Goal: Task Accomplishment & Management: Use online tool/utility

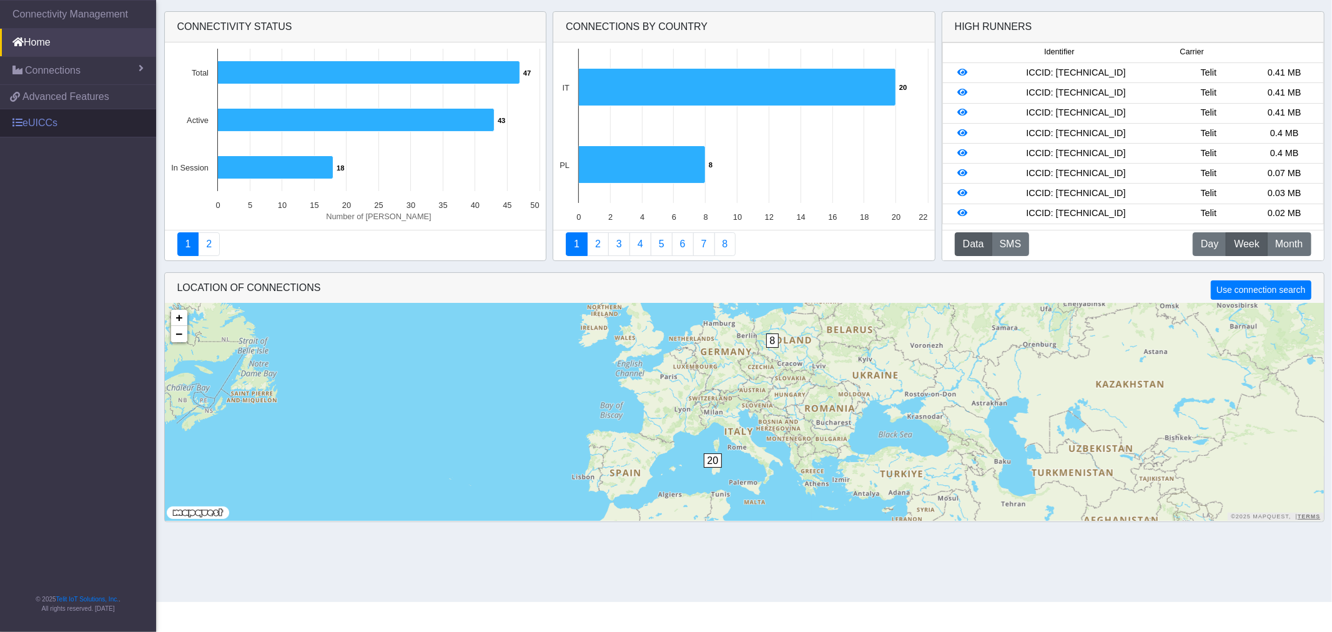
click at [44, 119] on link "eUICCs" at bounding box center [78, 122] width 156 height 27
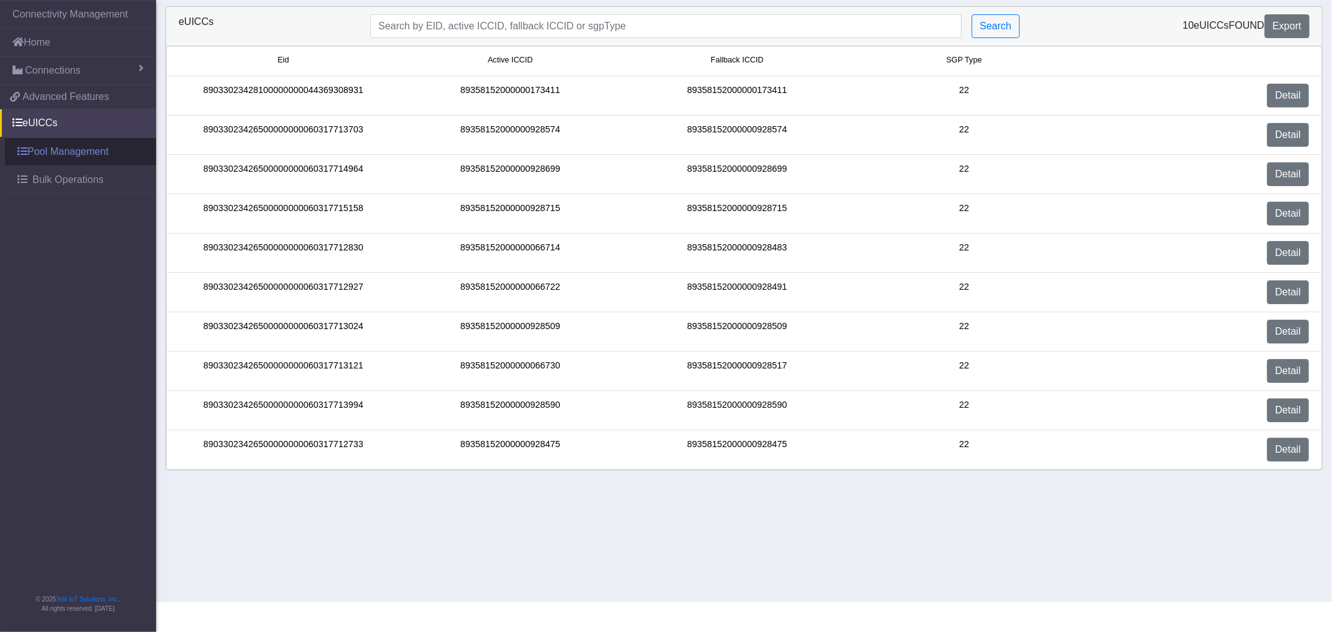
click at [82, 154] on link "Pool Management" at bounding box center [80, 151] width 151 height 27
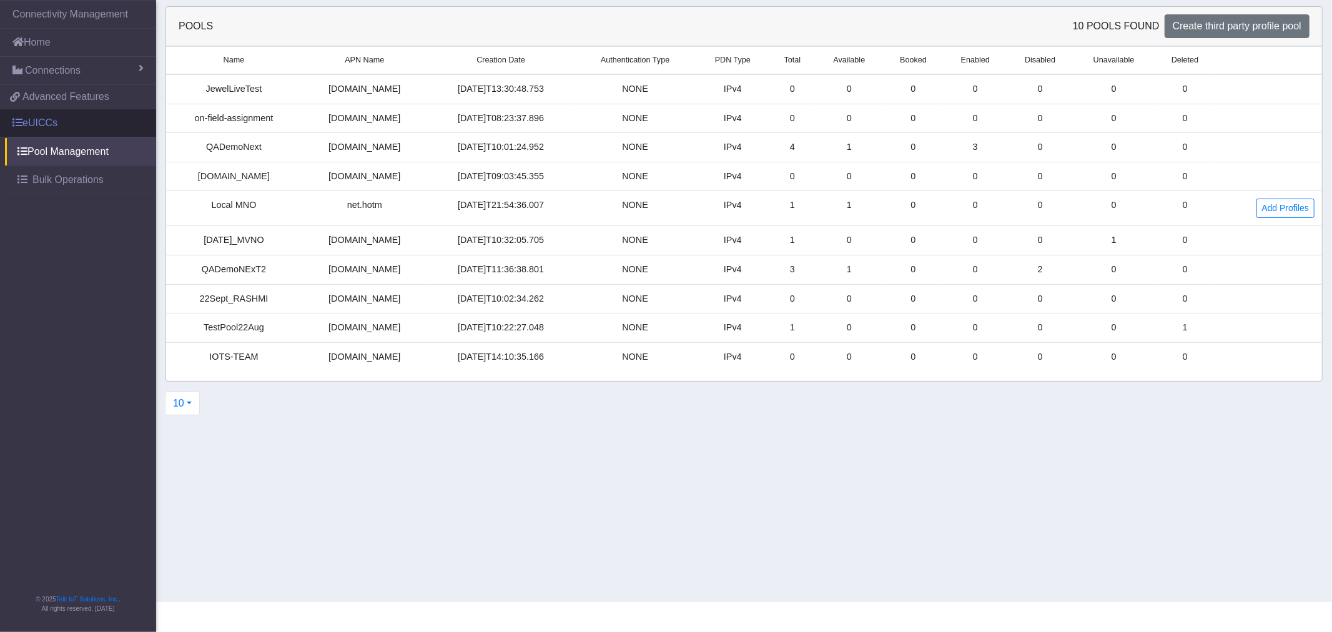
click at [69, 125] on link "eUICCs" at bounding box center [78, 122] width 156 height 27
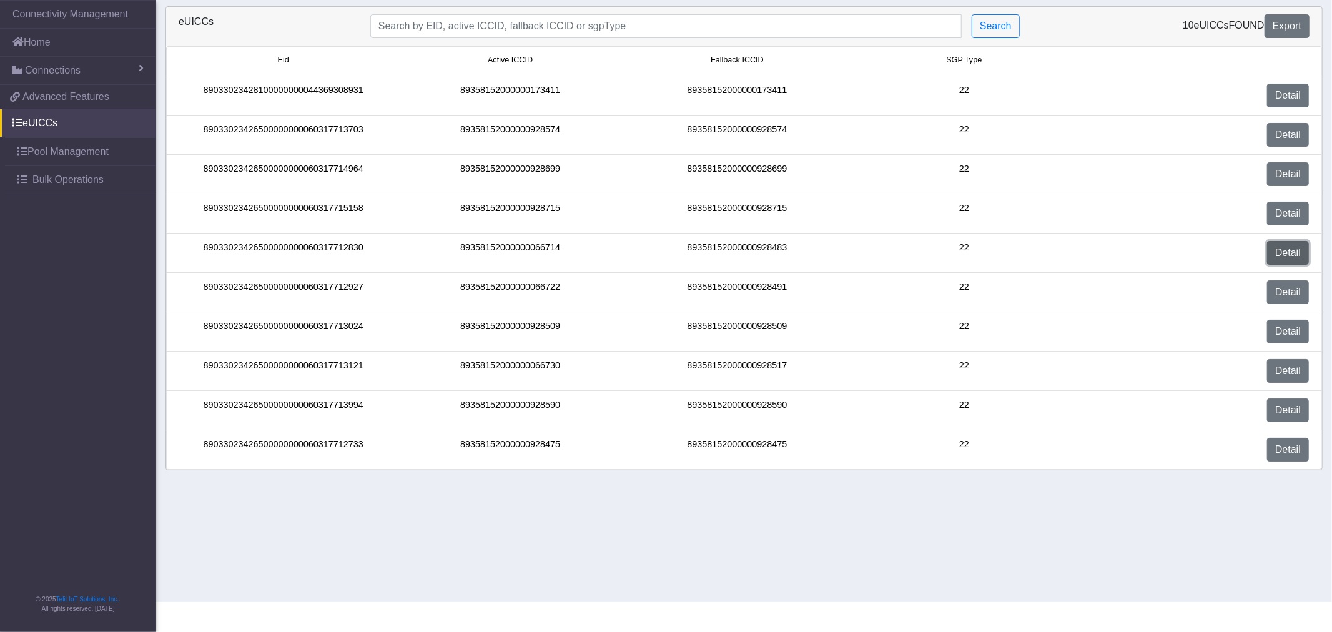
click at [1301, 252] on link "Detail" at bounding box center [1288, 253] width 42 height 24
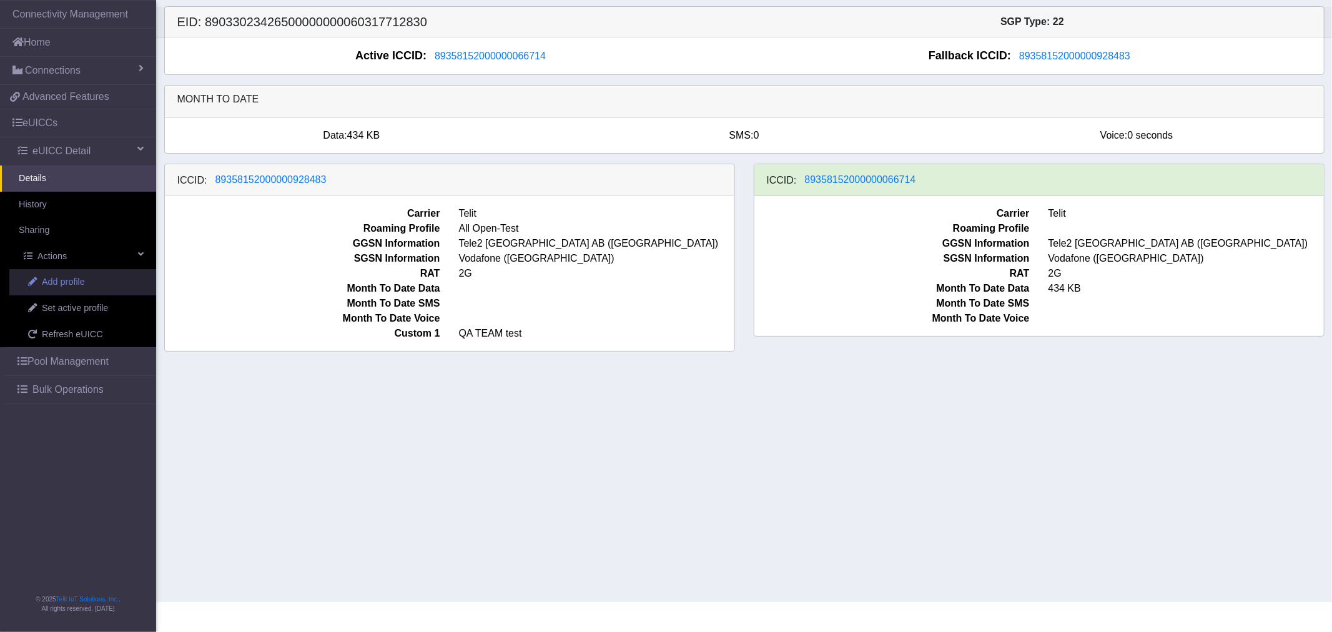
click at [72, 282] on span "Add profile" at bounding box center [63, 282] width 43 height 14
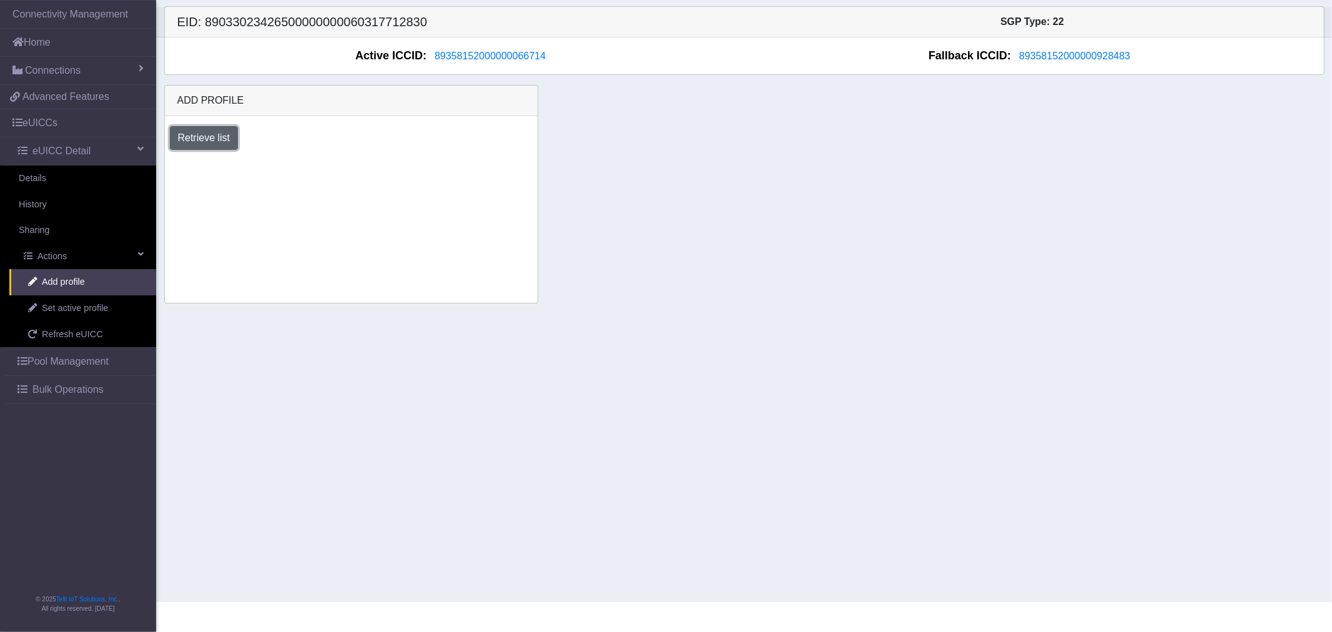
click at [207, 134] on button "Retrieve list" at bounding box center [204, 138] width 69 height 24
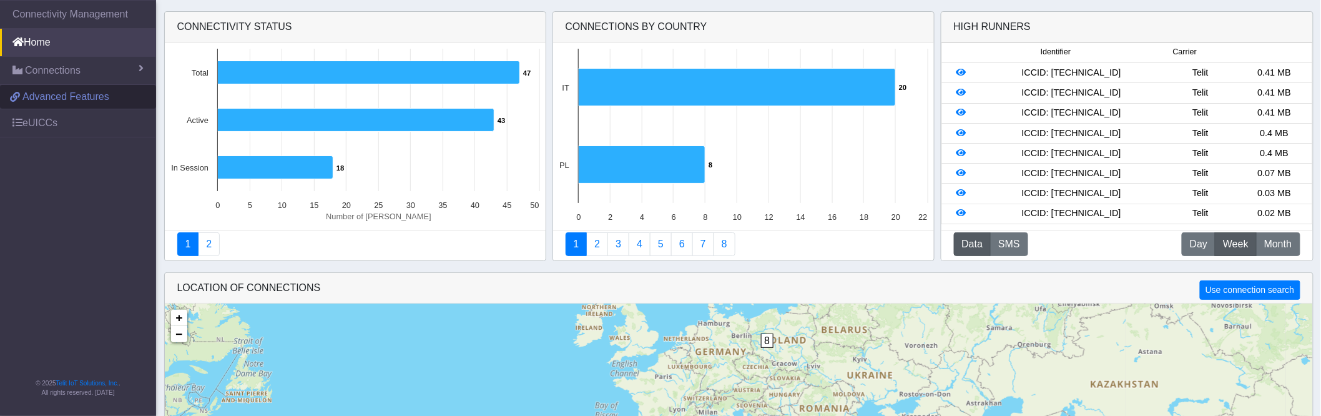
click at [89, 94] on span "Advanced Features" at bounding box center [65, 96] width 87 height 15
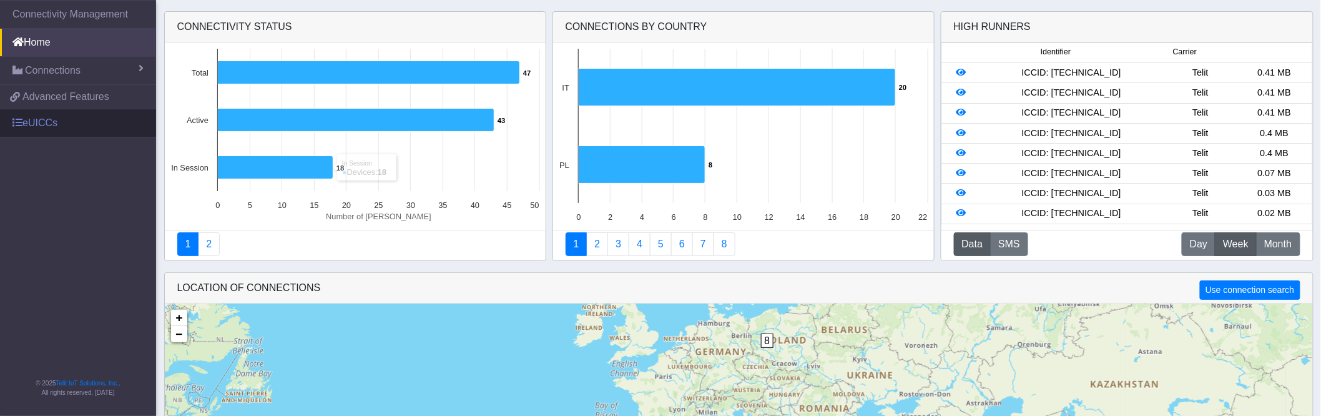
click at [39, 122] on link "eUICCs" at bounding box center [78, 122] width 156 height 27
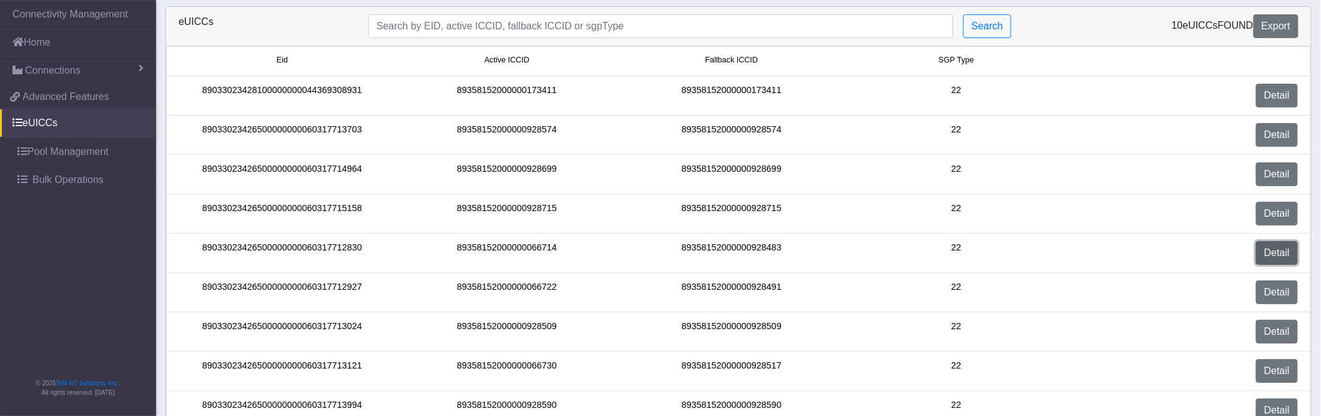
click at [1280, 254] on link "Detail" at bounding box center [1277, 253] width 42 height 24
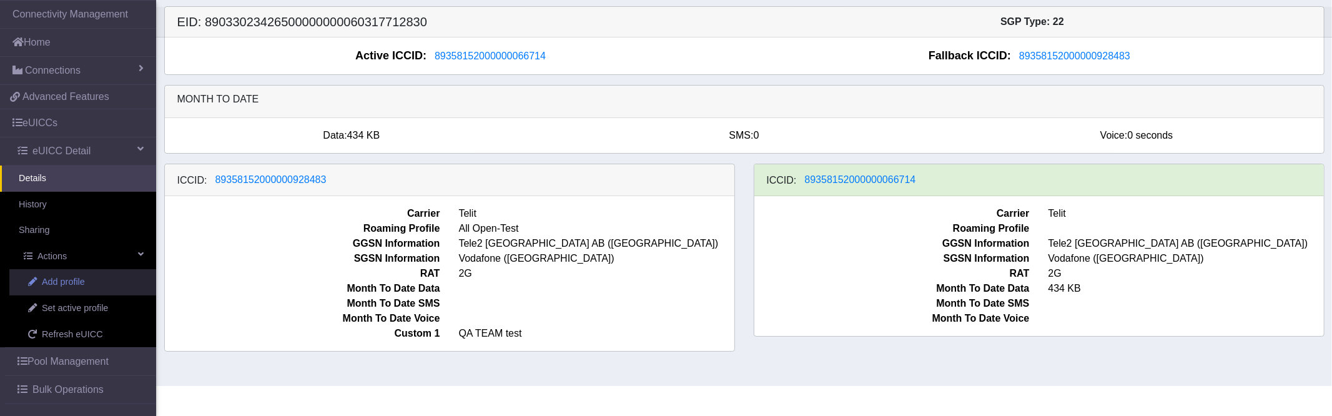
click at [69, 273] on link "Add profile" at bounding box center [82, 282] width 147 height 26
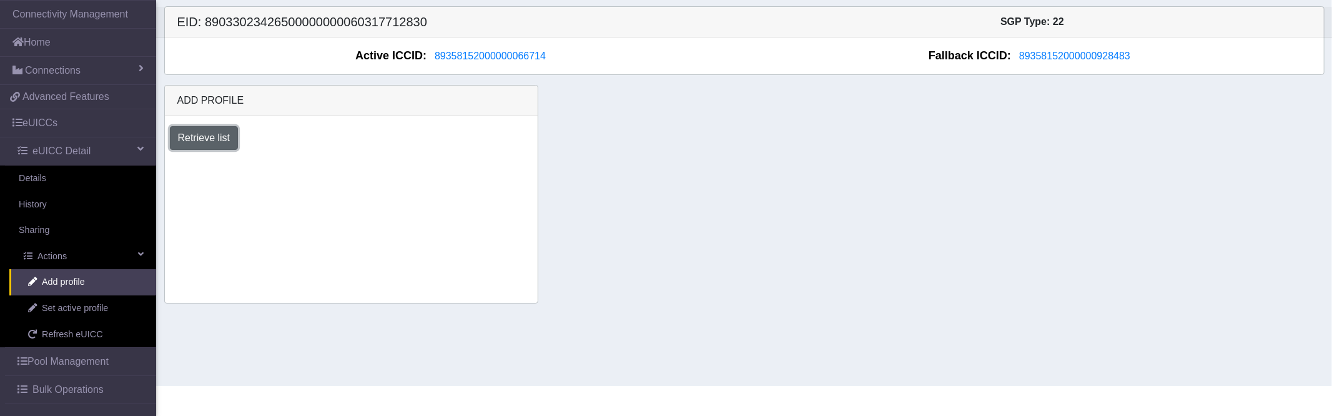
click at [210, 132] on button "Retrieve list" at bounding box center [204, 138] width 69 height 24
